Goal: Transaction & Acquisition: Purchase product/service

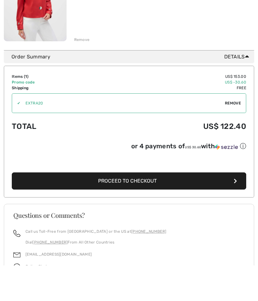
scroll to position [184, 0]
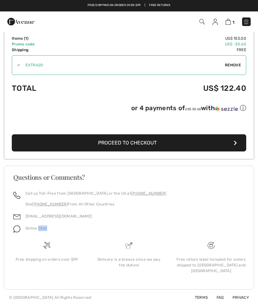
click at [188, 185] on div "Questions or Comments?" at bounding box center [129, 182] width 246 height 17
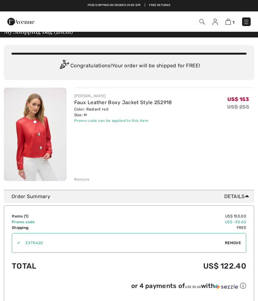
scroll to position [0, 0]
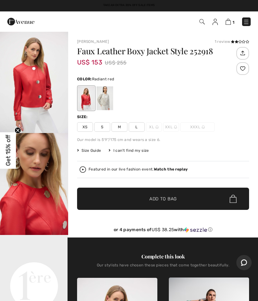
click at [91, 151] on span "Size Guide" at bounding box center [89, 151] width 24 height 6
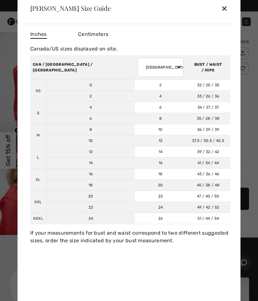
click at [139, 71] on select "AUSTRALIA UK France Germany Spain Italy Japan" at bounding box center [160, 67] width 46 height 19
select select "uk"
click at [225, 10] on div "✕" at bounding box center [224, 8] width 7 height 13
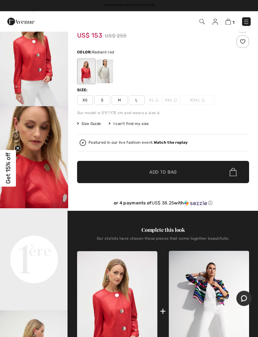
scroll to position [16, 0]
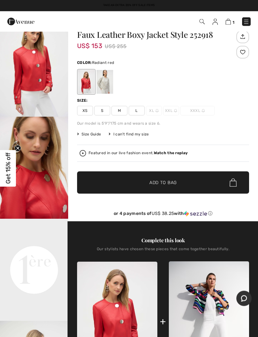
click at [177, 150] on div "Featured in our live fashion event. Watch the replay" at bounding box center [163, 153] width 167 height 6
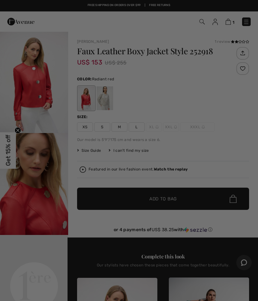
scroll to position [0, 0]
checkbox input "true"
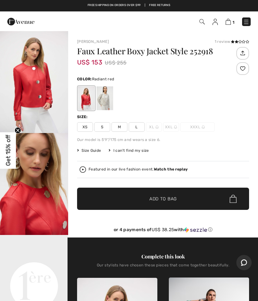
scroll to position [19, 0]
click at [41, 260] on video "Your browser does not support the video tag." at bounding box center [34, 252] width 68 height 34
click at [174, 169] on strong "Watch the replay" at bounding box center [171, 169] width 34 height 4
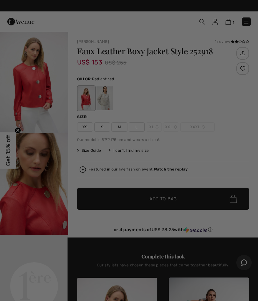
scroll to position [0, 0]
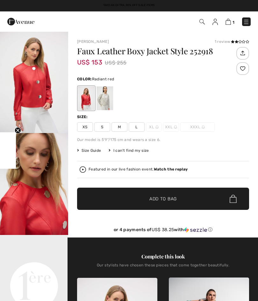
checkbox input "true"
click at [231, 21] on img at bounding box center [227, 22] width 5 height 6
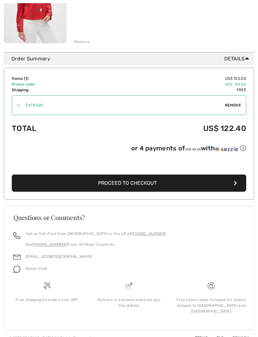
scroll to position [144, 0]
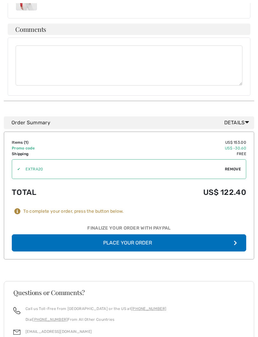
scroll to position [364, 0]
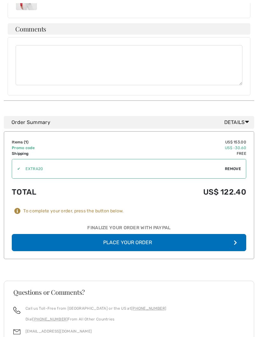
click at [144, 235] on button "Place Your Order" at bounding box center [129, 242] width 234 height 17
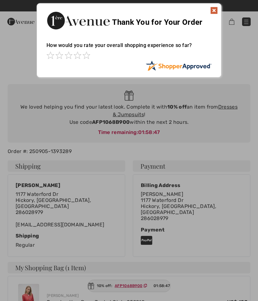
click at [214, 12] on img at bounding box center [214, 11] width 8 height 8
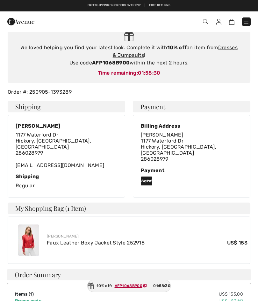
scroll to position [58, 0]
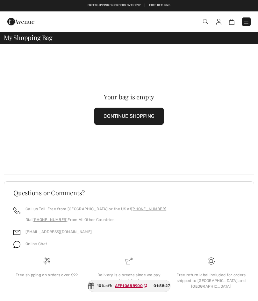
scroll to position [14, 0]
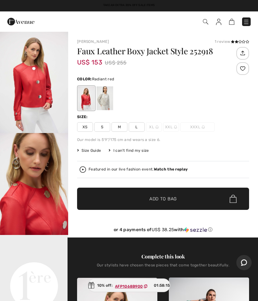
click at [247, 24] on img at bounding box center [246, 22] width 6 height 6
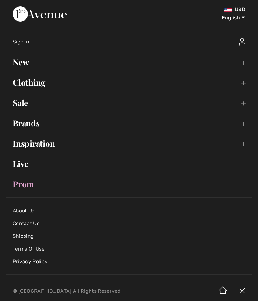
click at [39, 84] on link "Clothing Toggle submenu" at bounding box center [128, 83] width 245 height 14
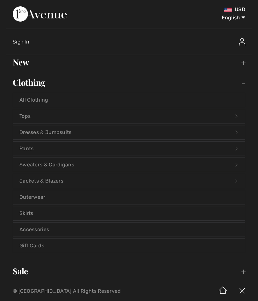
click at [235, 116] on link "Tops Open submenu" at bounding box center [129, 116] width 232 height 14
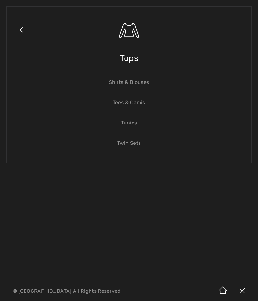
click at [130, 62] on span "Tops" at bounding box center [129, 58] width 18 height 23
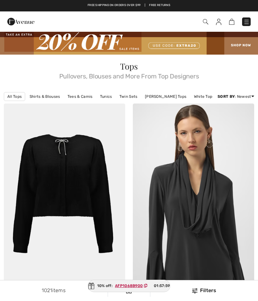
checkbox input "true"
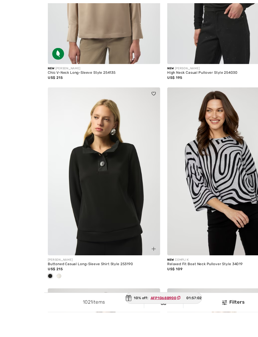
scroll to position [1554, 0]
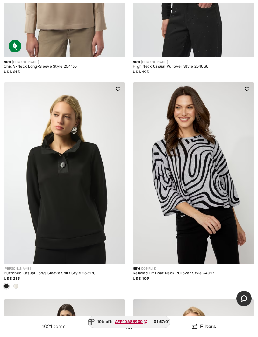
click at [19, 281] on div at bounding box center [16, 286] width 10 height 10
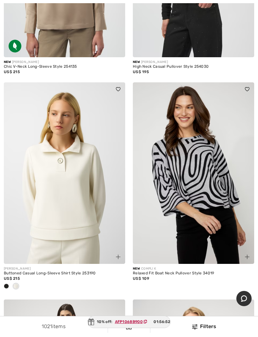
click at [80, 201] on img at bounding box center [64, 173] width 121 height 182
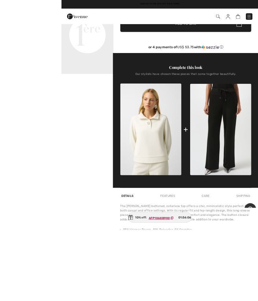
scroll to position [276, 0]
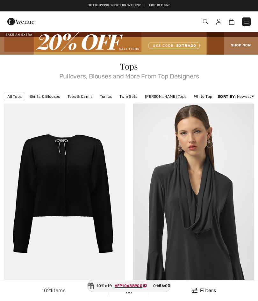
checkbox input "true"
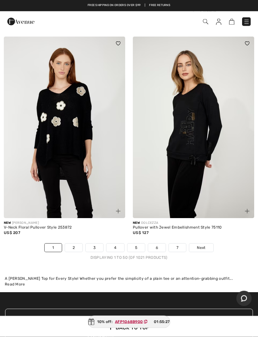
scroll to position [5376, 0]
click at [73, 244] on link "2" at bounding box center [73, 248] width 17 height 8
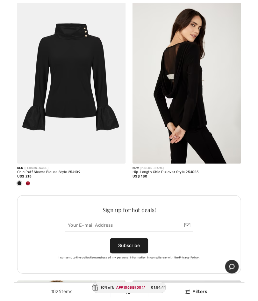
scroll to position [3745, 0]
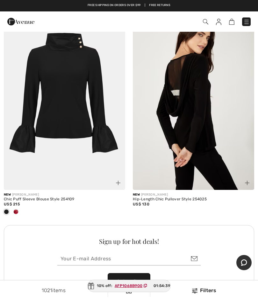
click at [14, 207] on div at bounding box center [16, 212] width 10 height 10
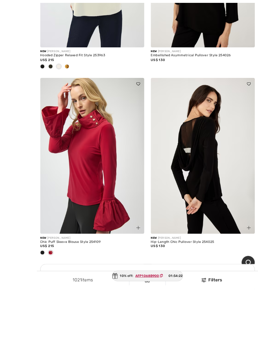
scroll to position [3694, 0]
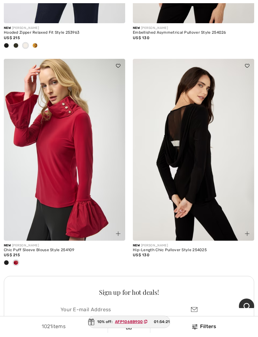
click at [78, 178] on img at bounding box center [64, 150] width 121 height 182
click at [121, 230] on span at bounding box center [118, 234] width 8 height 8
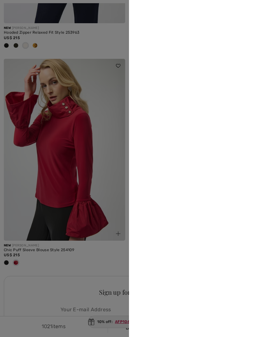
click at [78, 136] on div at bounding box center [129, 168] width 258 height 337
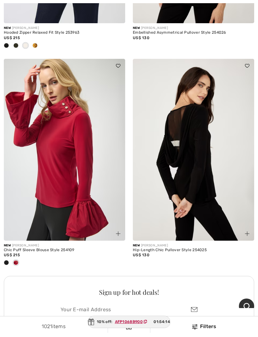
click at [50, 243] on div "New JOSEPH RIBKOFF" at bounding box center [64, 245] width 121 height 5
click at [54, 258] on div "US$ 215" at bounding box center [64, 255] width 121 height 6
click at [30, 258] on div "US$ 215" at bounding box center [64, 255] width 121 height 6
